Goal: Find specific page/section: Find specific page/section

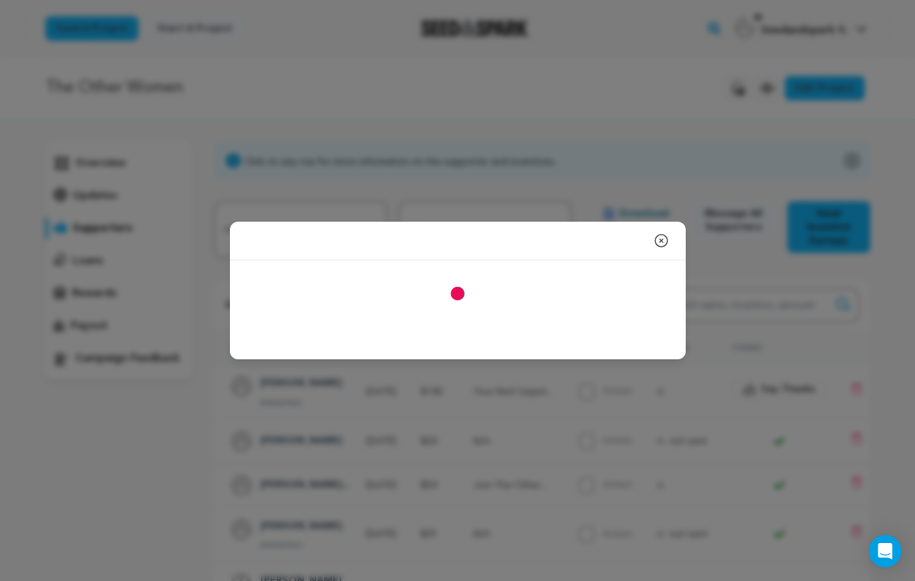
scroll to position [298, 0]
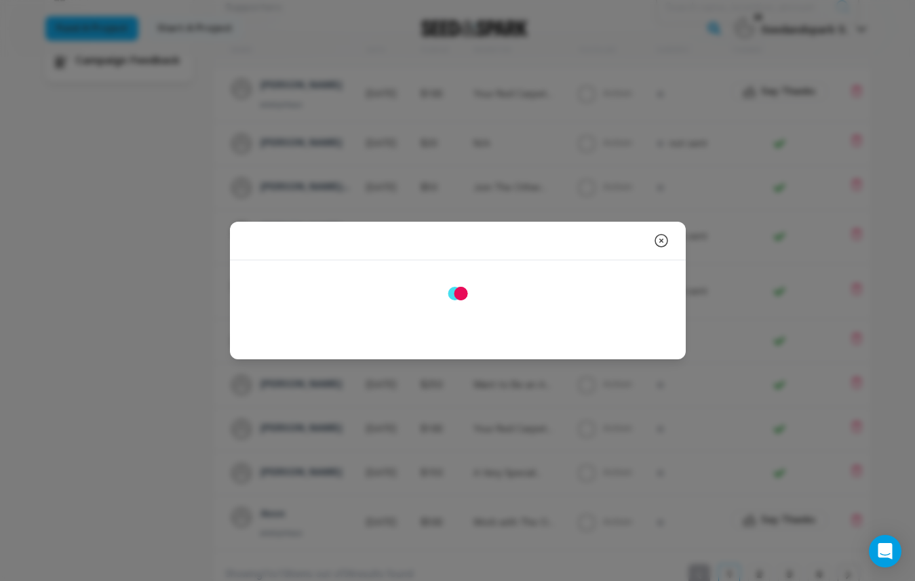
click at [659, 235] on icon "button" at bounding box center [661, 241] width 16 height 16
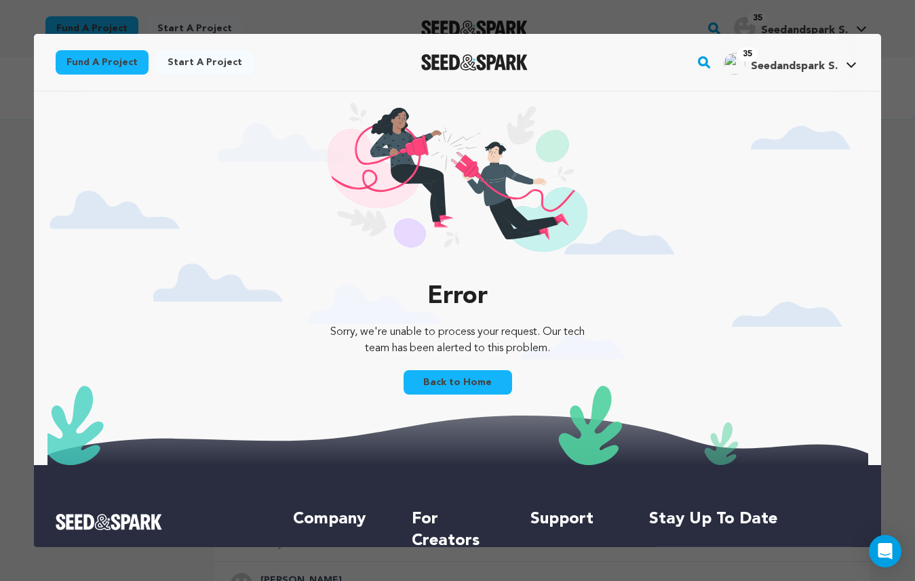
scroll to position [0, 0]
click at [461, 401] on div "Error Sorry, we're unable to process your request. Our tech team has been alert…" at bounding box center [457, 279] width 803 height 374
click at [463, 388] on link "Back to Home" at bounding box center [457, 382] width 108 height 24
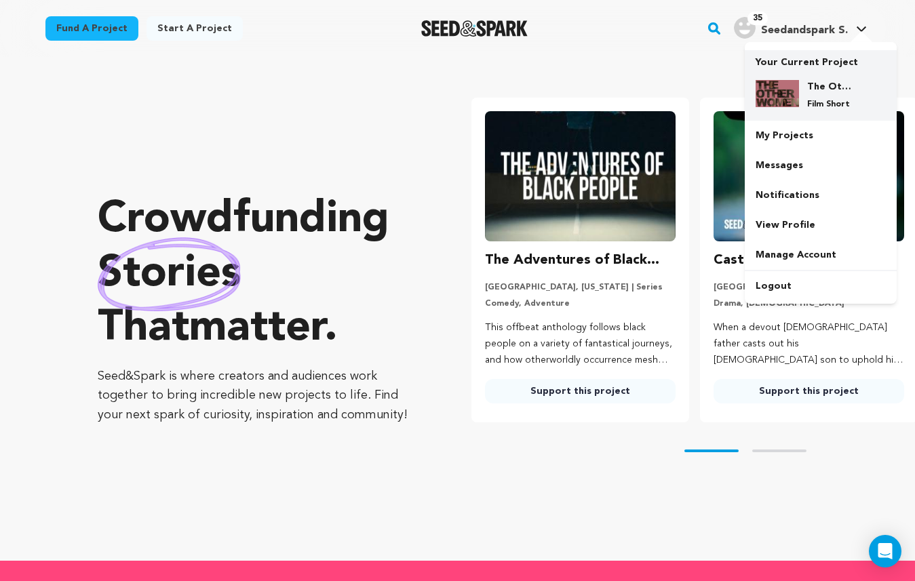
click at [793, 77] on div "The Other Women Film Short" at bounding box center [820, 95] width 130 height 52
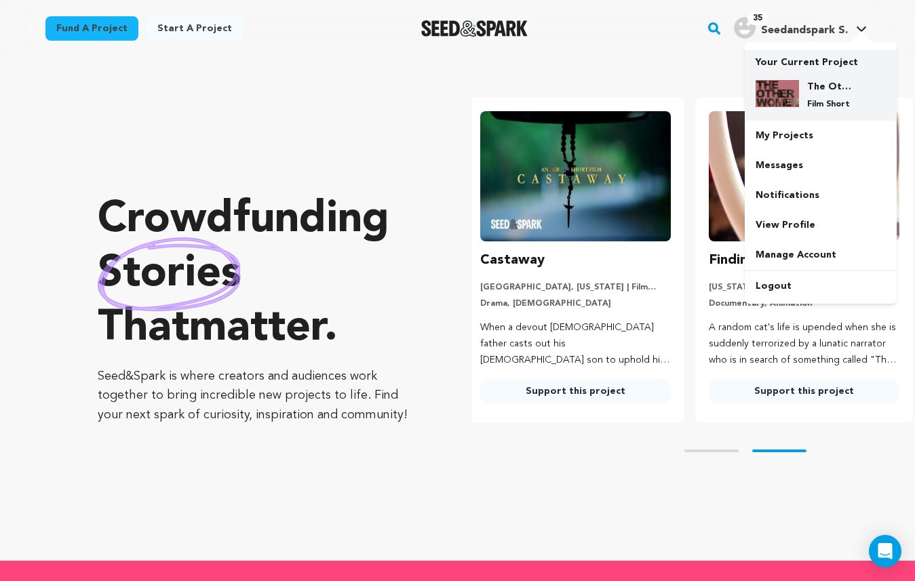
scroll to position [0, 239]
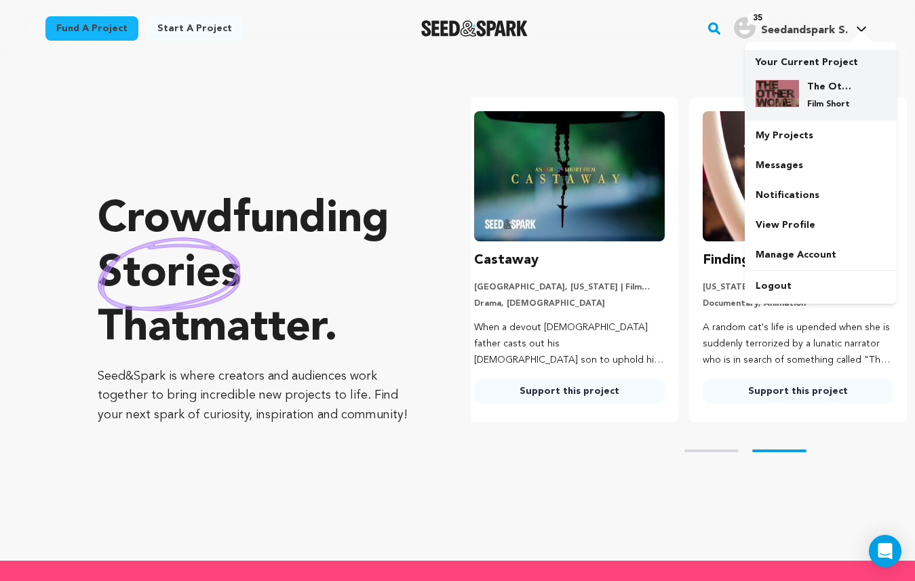
click at [783, 97] on img at bounding box center [776, 93] width 43 height 27
